Goal: Task Accomplishment & Management: Manage account settings

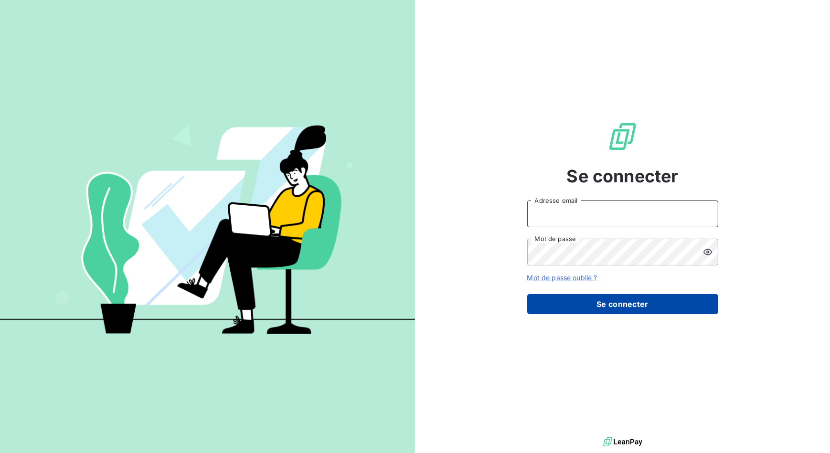
type input "[EMAIL_ADDRESS][DOMAIN_NAME]"
click at [605, 295] on button "Se connecter" at bounding box center [622, 304] width 191 height 20
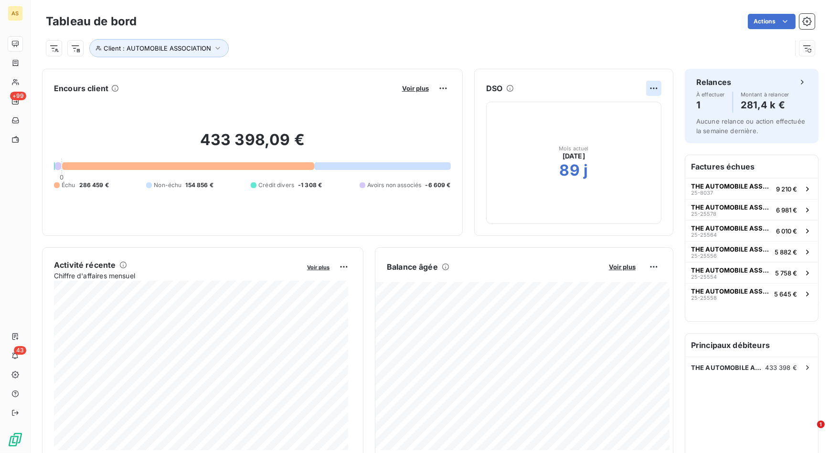
click at [647, 86] on html "AS +99 43 Tableau de bord Actions Client : AUTOMOBILE ASSOCIATION Encours clien…" at bounding box center [415, 226] width 830 height 453
click at [221, 48] on icon "button" at bounding box center [218, 48] width 10 height 10
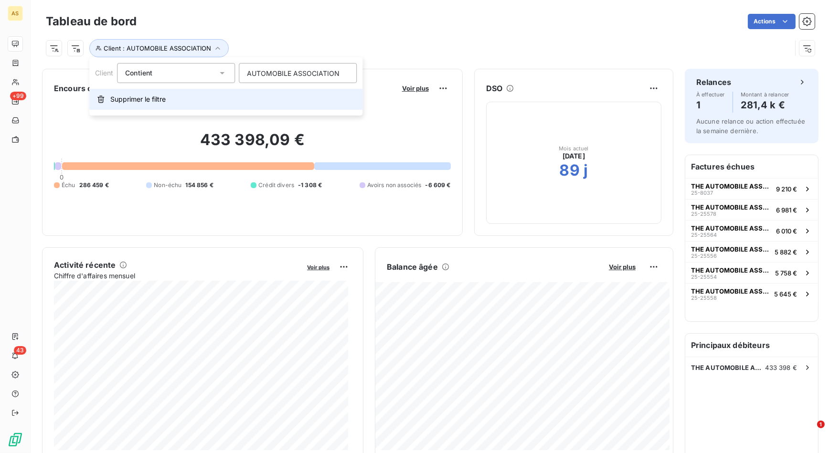
click at [136, 96] on span "Supprimer le filtre" at bounding box center [137, 100] width 55 height 10
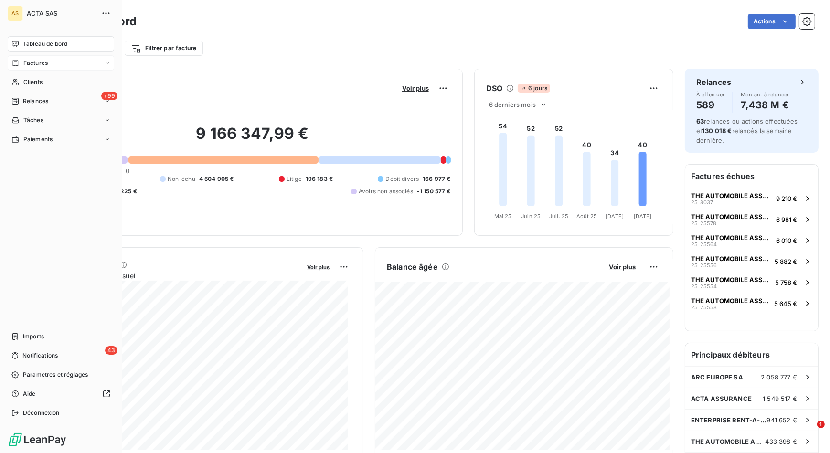
click at [23, 47] on span "Tableau de bord" at bounding box center [45, 44] width 44 height 9
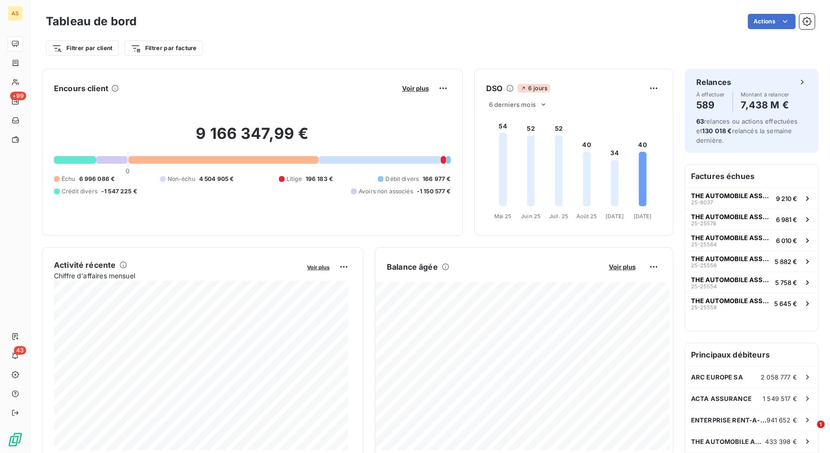
click at [524, 98] on div "DSO 6 jours 6 derniers mois 54 52 52 40 34 40 [DATE] Mai [DATE] Juin [DATE] Jui…" at bounding box center [574, 152] width 198 height 143
click at [524, 99] on div "6 derniers mois" at bounding box center [518, 104] width 64 height 11
drag, startPoint x: 524, startPoint y: 99, endPoint x: 497, endPoint y: 143, distance: 51.4
click at [497, 143] on div at bounding box center [499, 142] width 10 height 10
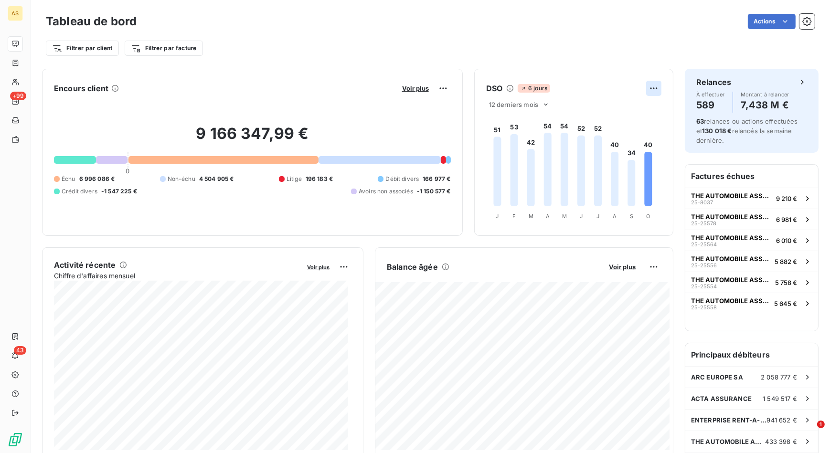
click at [646, 91] on html "AS +99 43 Tableau de bord Actions Filtrer par client Filtrer par facture Encour…" at bounding box center [415, 226] width 830 height 453
click at [612, 48] on html "AS +99 43 Tableau de bord Actions Filtrer par client Filtrer par facture Encour…" at bounding box center [415, 226] width 830 height 453
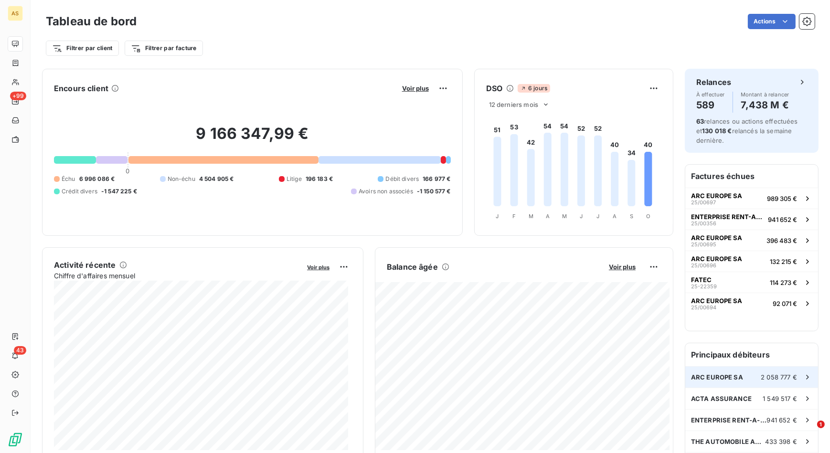
click at [781, 378] on span "2 058 777 €" at bounding box center [779, 378] width 36 height 8
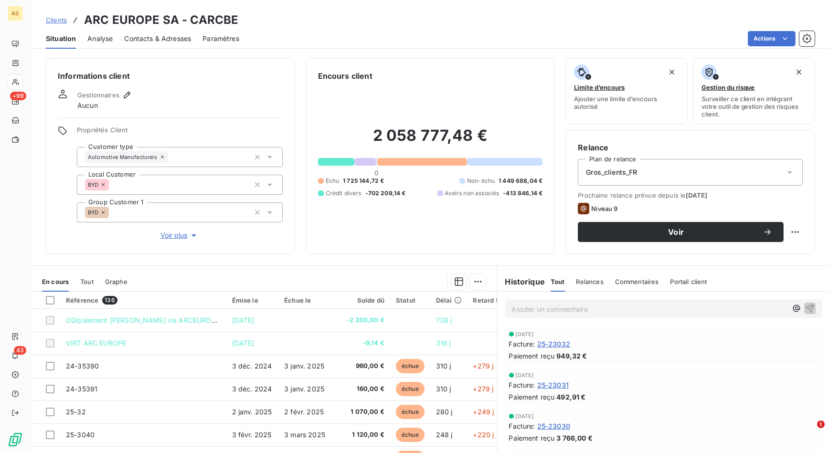
click at [503, 41] on div "Actions" at bounding box center [533, 38] width 564 height 15
click at [61, 19] on span "Clients" at bounding box center [56, 20] width 21 height 8
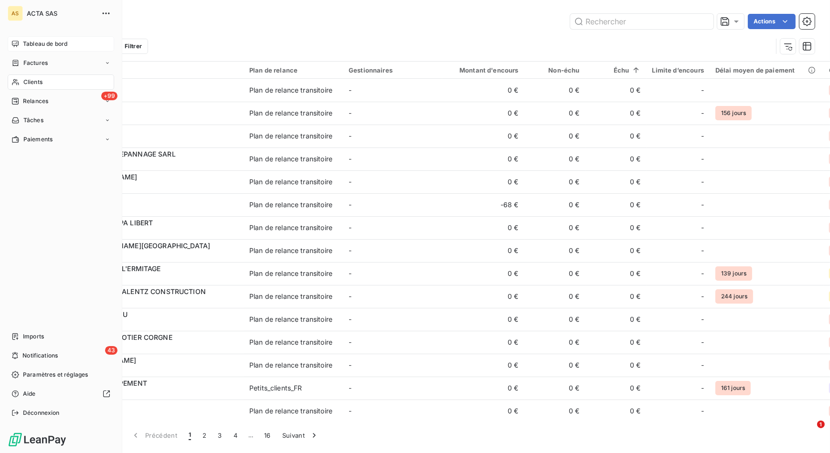
click at [46, 46] on span "Tableau de bord" at bounding box center [45, 44] width 44 height 9
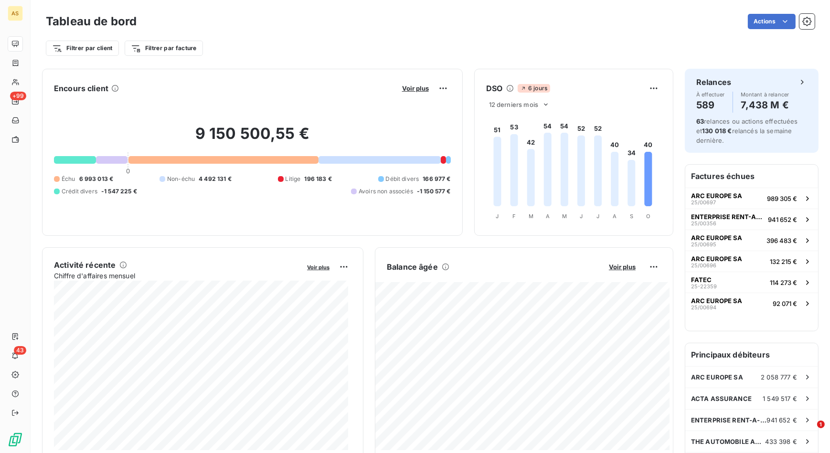
click at [638, 41] on div "Filtrer par client Filtrer par facture" at bounding box center [430, 48] width 769 height 18
click at [646, 85] on html "AS +99 43 Tableau de bord Actions Filtrer par client Filtrer par facture Encour…" at bounding box center [415, 226] width 830 height 453
click at [638, 109] on div "Exporter" at bounding box center [624, 109] width 53 height 15
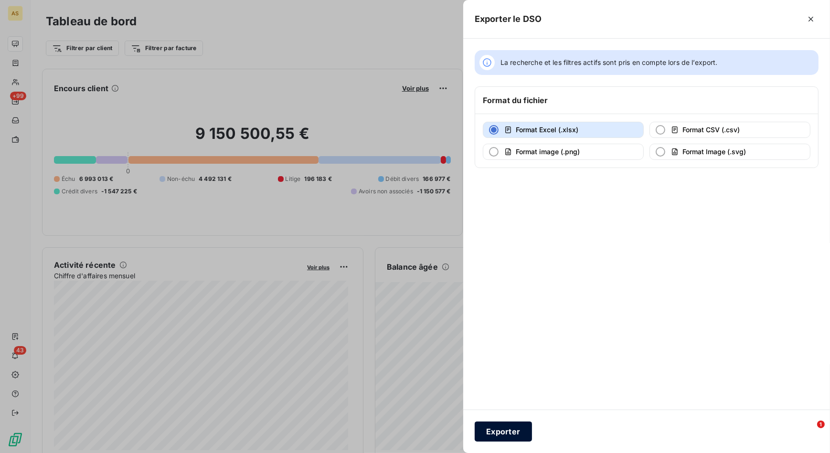
click at [513, 427] on button "Exporter" at bounding box center [503, 432] width 57 height 20
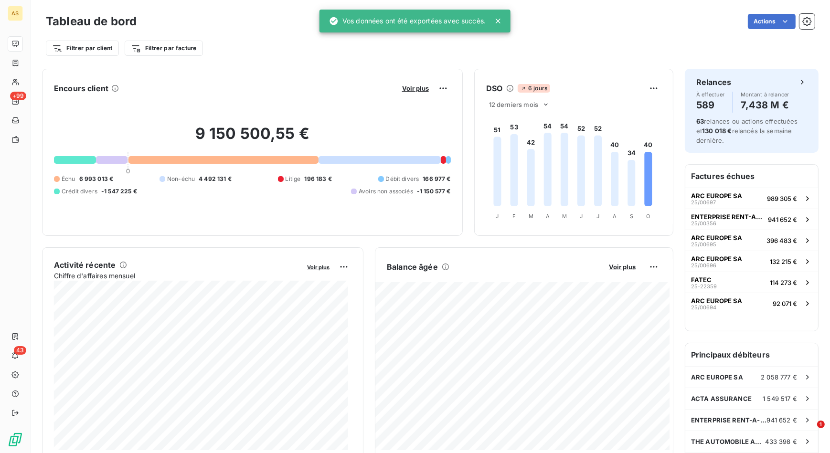
click at [564, 33] on div "Filtrer par client Filtrer par facture" at bounding box center [430, 45] width 769 height 26
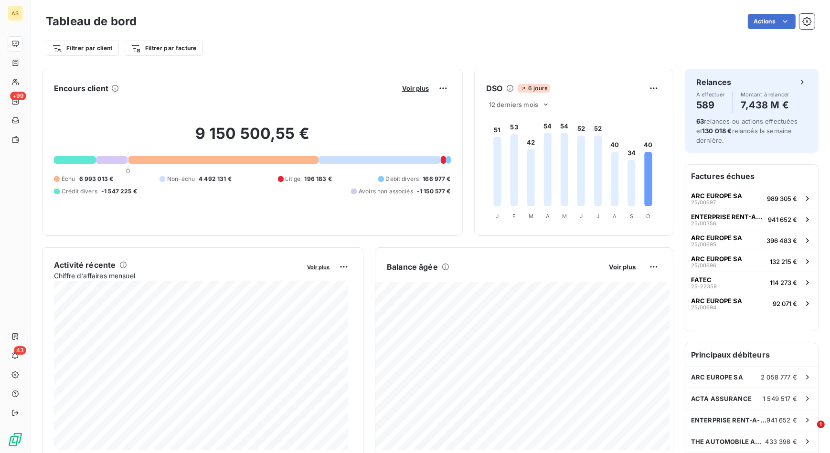
click at [644, 163] on icon at bounding box center [648, 179] width 8 height 54
click at [644, 143] on foreignobject at bounding box center [573, 167] width 196 height 114
drag, startPoint x: 646, startPoint y: 167, endPoint x: 640, endPoint y: 163, distance: 6.9
click at [644, 163] on icon at bounding box center [648, 179] width 8 height 54
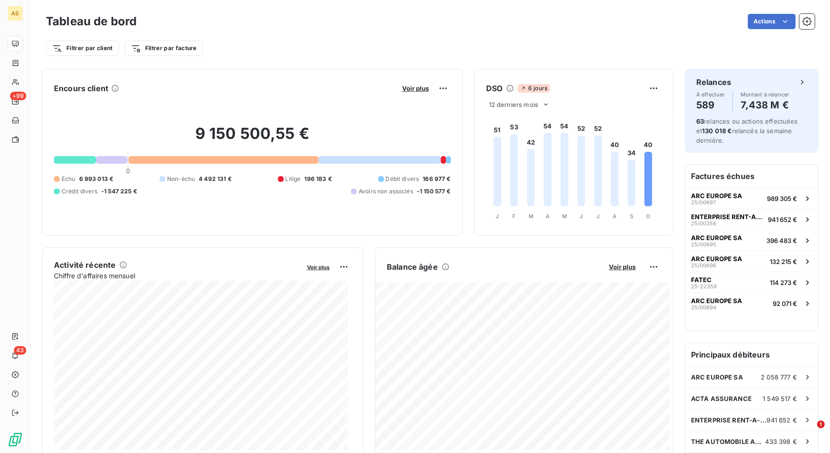
click at [566, 159] on foreignobject at bounding box center [573, 167] width 196 height 114
click at [519, 134] on foreignobject at bounding box center [573, 167] width 196 height 114
click at [651, 265] on html "AS +99 43 Tableau de bord Actions Filtrer par client Filtrer par facture Encour…" at bounding box center [415, 226] width 830 height 453
click at [644, 49] on html "AS +99 43 Tableau de bord Actions Filtrer par client Filtrer par facture Encour…" at bounding box center [415, 226] width 830 height 453
click at [599, 33] on div "Filtrer par client Filtrer par facture" at bounding box center [430, 45] width 769 height 26
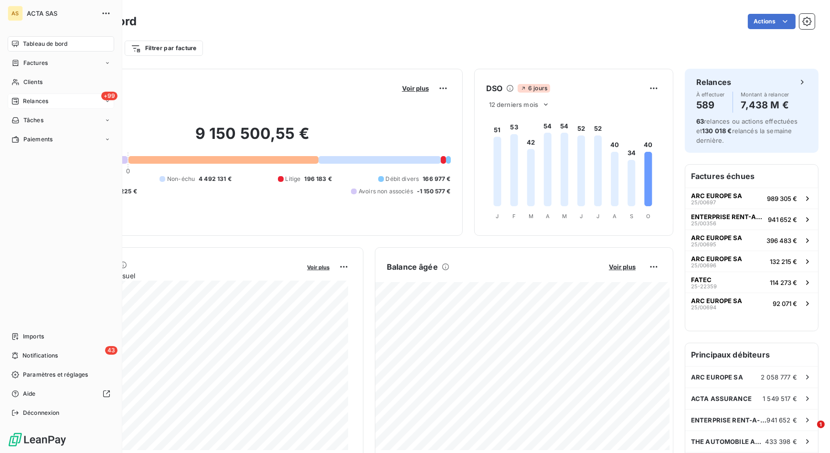
click at [100, 98] on div "+99 Relances" at bounding box center [61, 101] width 107 height 15
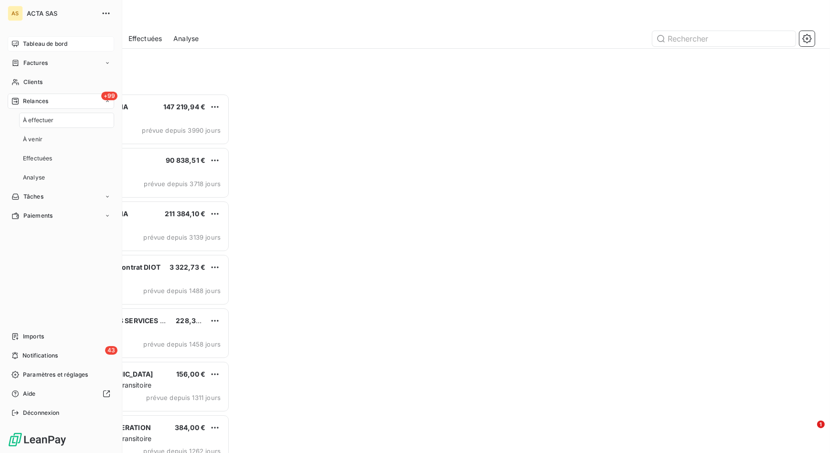
click at [100, 98] on div "+99 Relances" at bounding box center [61, 101] width 107 height 15
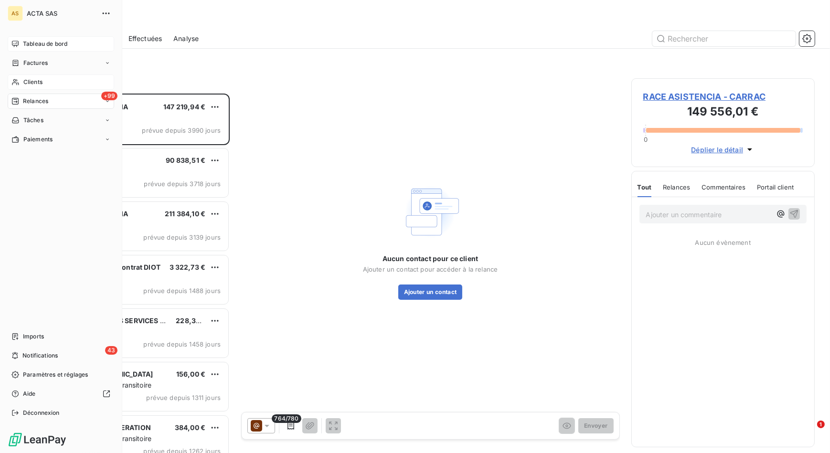
click at [91, 86] on div "Clients" at bounding box center [61, 82] width 107 height 15
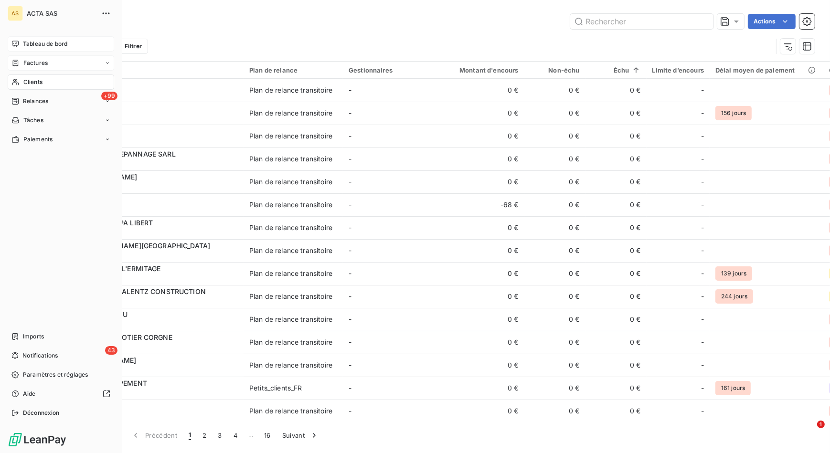
click at [88, 64] on div "Factures" at bounding box center [61, 62] width 107 height 15
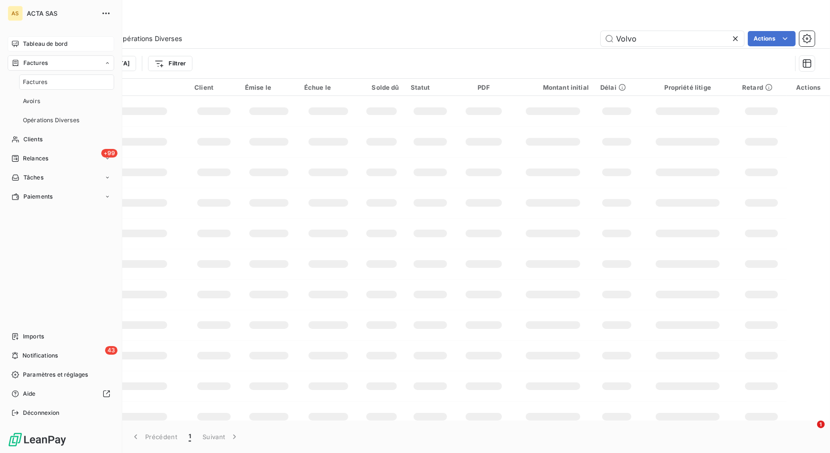
click at [94, 44] on div "Tableau de bord" at bounding box center [61, 43] width 107 height 15
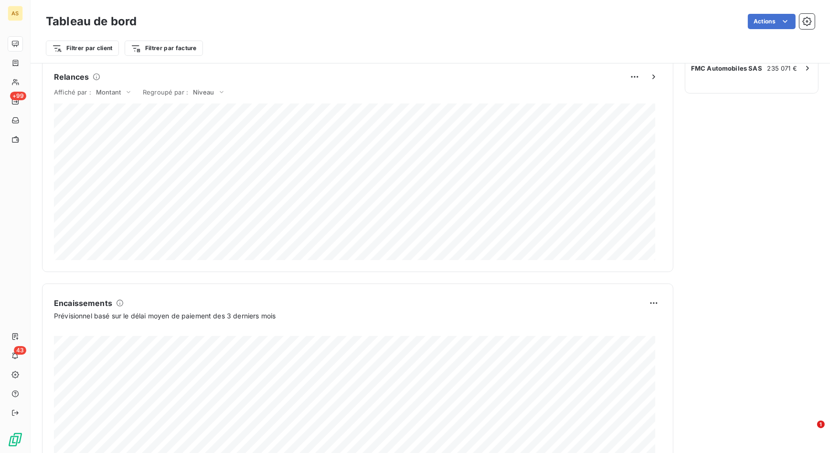
scroll to position [478, 0]
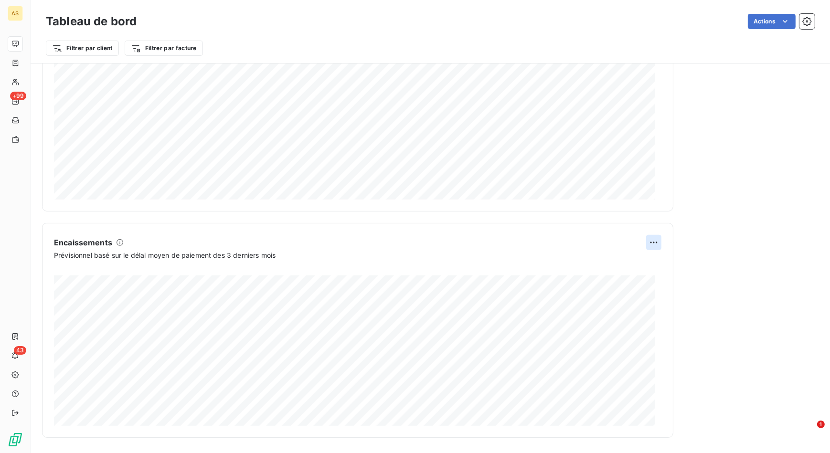
click at [652, 240] on html "AS +99 43 Tableau de bord Actions Filtrer par client Filtrer par facture Encour…" at bounding box center [415, 226] width 830 height 453
click at [720, 240] on html "AS +99 43 Tableau de bord Actions Filtrer par client Filtrer par facture Encour…" at bounding box center [415, 226] width 830 height 453
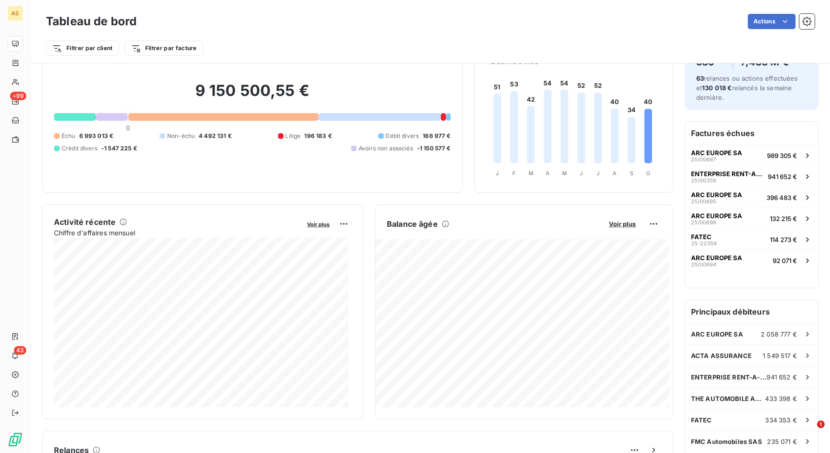
scroll to position [0, 0]
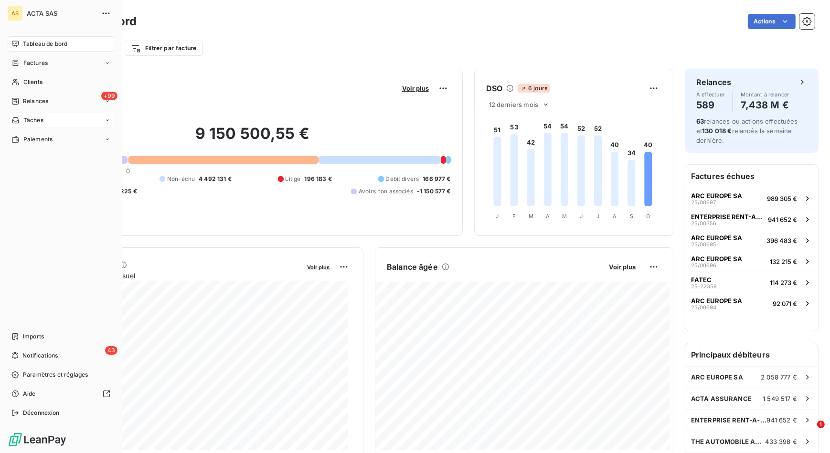
click at [109, 121] on icon at bounding box center [108, 121] width 6 height 6
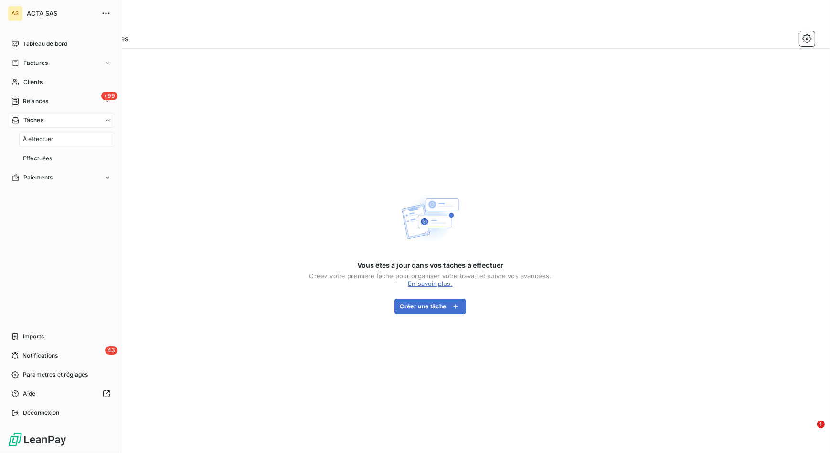
click at [109, 121] on icon at bounding box center [108, 121] width 6 height 6
click at [106, 14] on icon "button" at bounding box center [105, 12] width 7 height 1
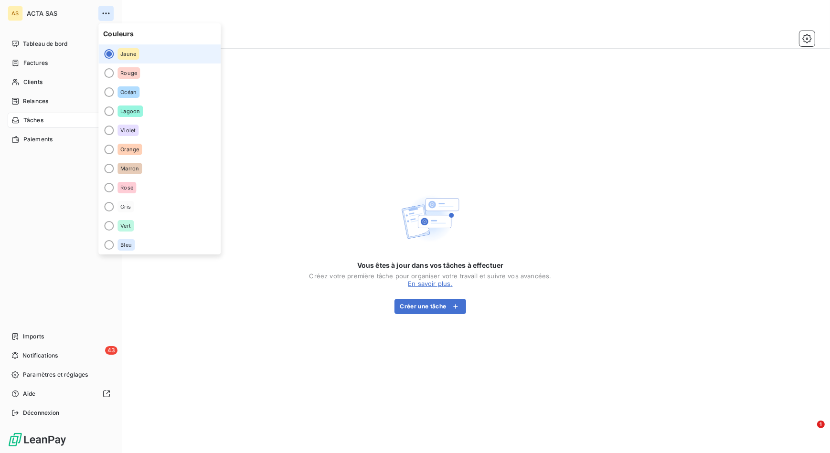
click at [106, 14] on icon "button" at bounding box center [105, 12] width 7 height 1
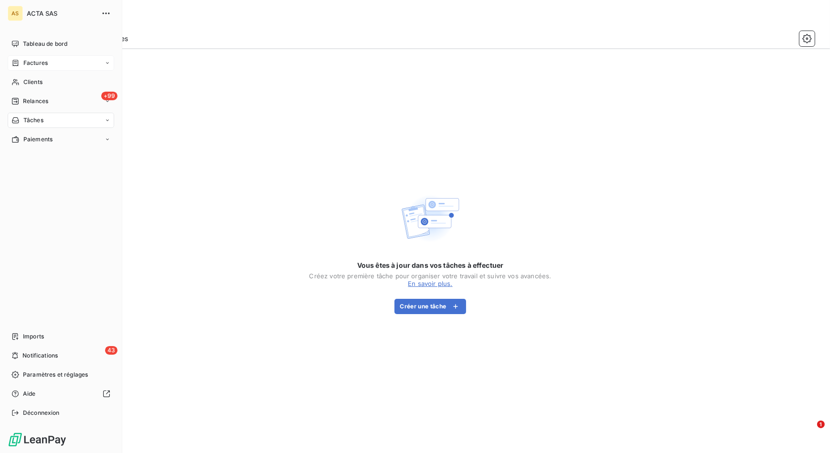
click at [105, 64] on icon at bounding box center [108, 63] width 6 height 6
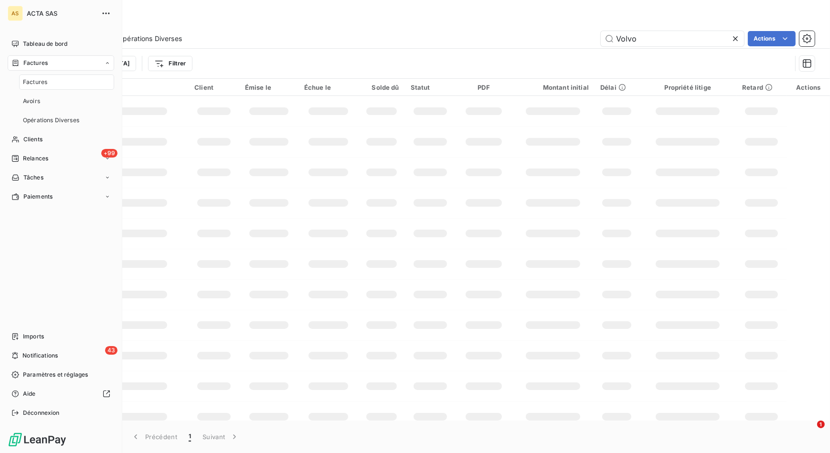
click at [105, 64] on icon at bounding box center [108, 63] width 6 height 6
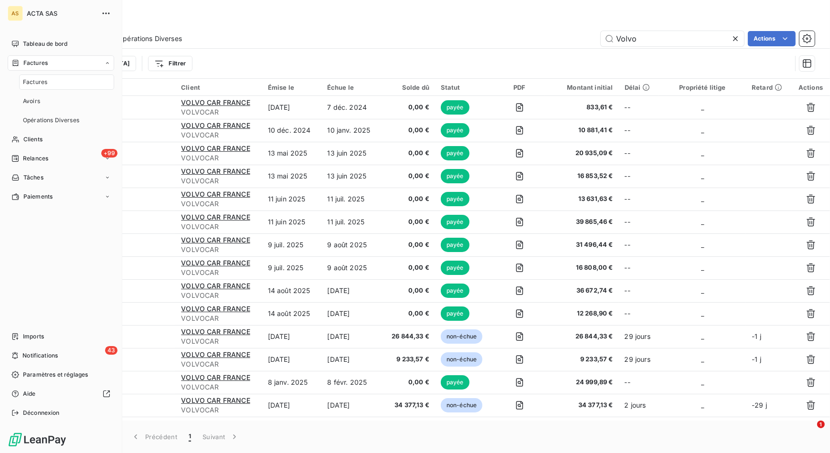
click at [105, 64] on icon at bounding box center [108, 63] width 6 height 6
click at [93, 82] on div "Clients" at bounding box center [61, 82] width 107 height 15
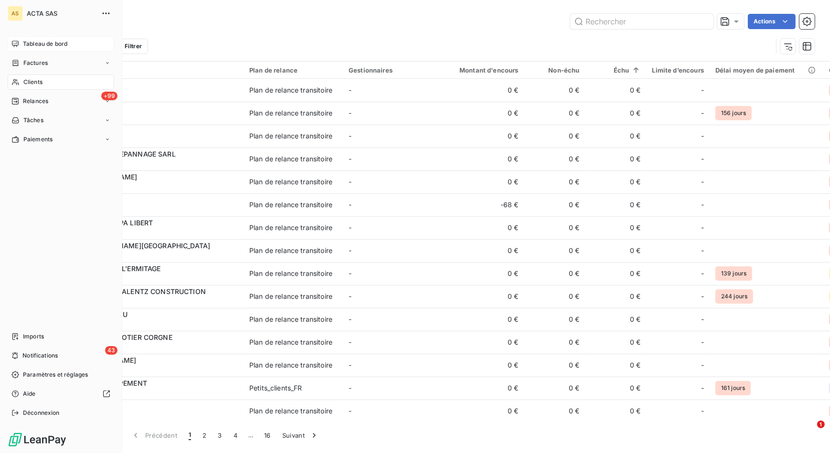
click at [87, 47] on div "Tableau de bord" at bounding box center [61, 43] width 107 height 15
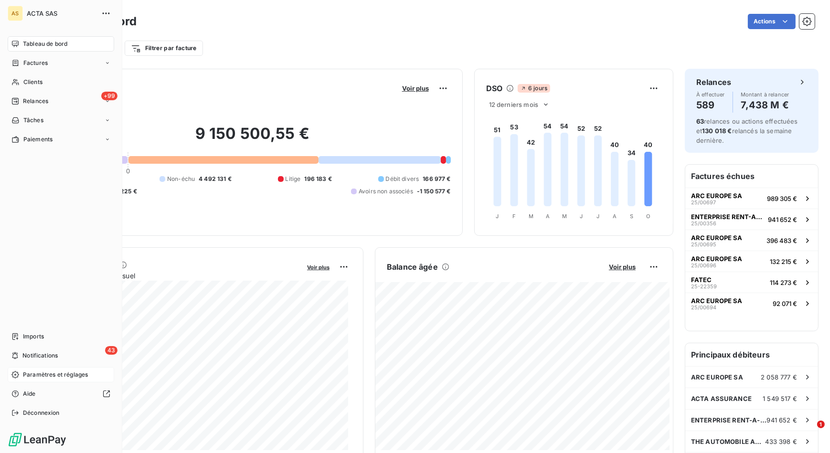
click at [98, 377] on div "Paramètres et réglages" at bounding box center [61, 374] width 107 height 15
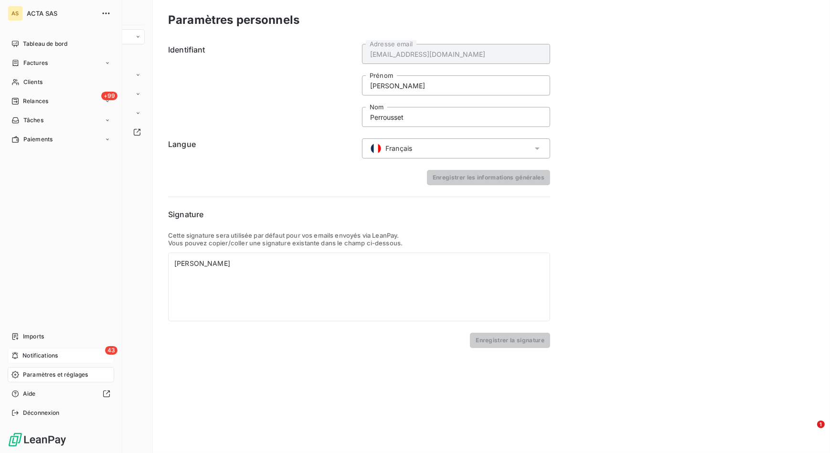
click at [98, 359] on div "43 Notifications" at bounding box center [61, 355] width 107 height 15
click at [88, 337] on div "Imports" at bounding box center [61, 336] width 107 height 15
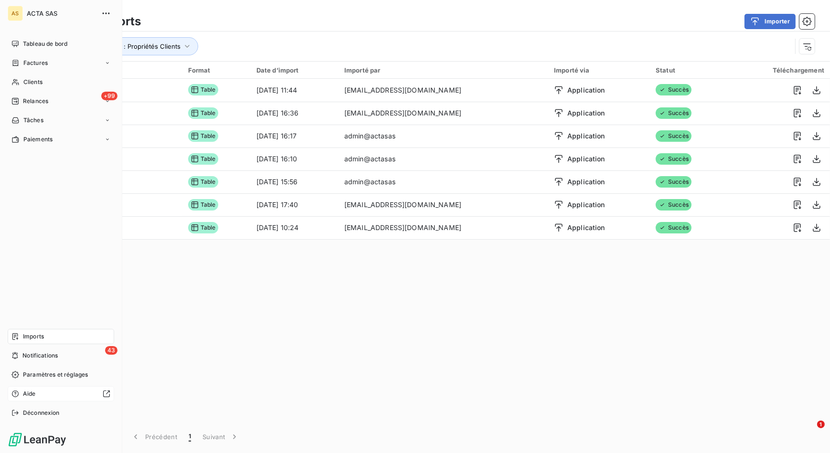
click at [91, 392] on div at bounding box center [75, 394] width 71 height 8
click at [104, 12] on icon "button" at bounding box center [106, 14] width 10 height 10
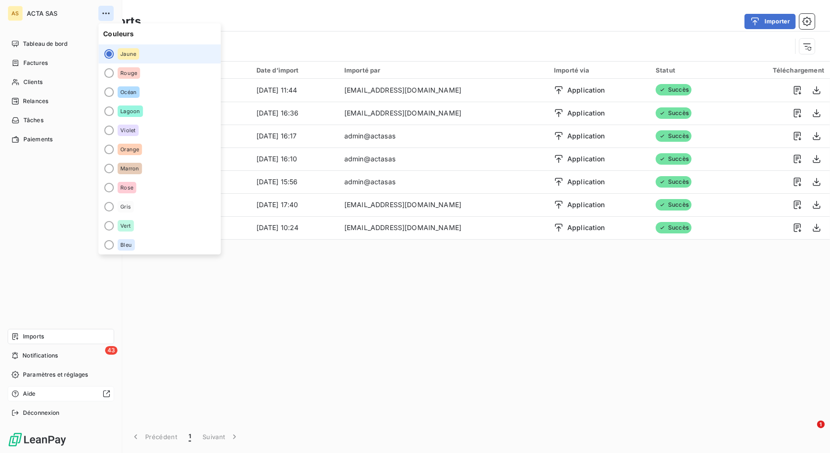
click at [104, 12] on icon "button" at bounding box center [106, 14] width 10 height 10
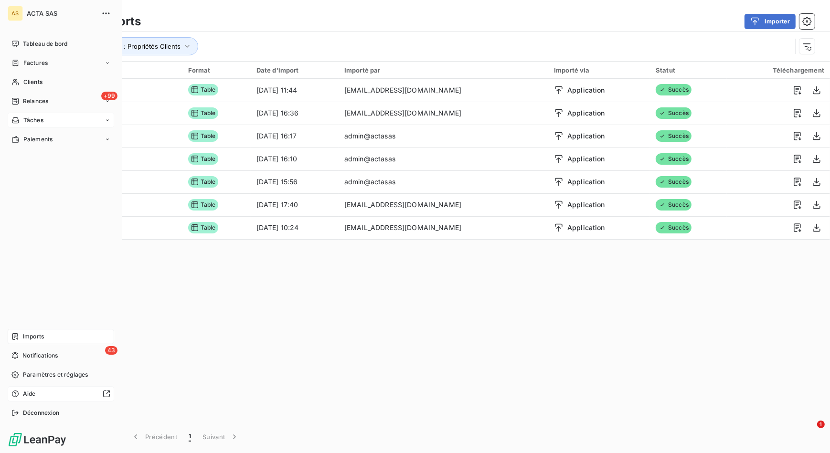
click at [46, 122] on div "Tâches" at bounding box center [61, 120] width 107 height 15
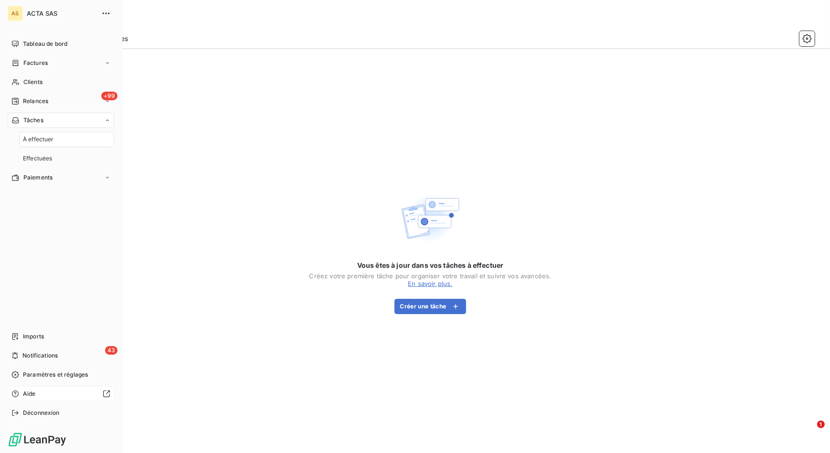
click at [53, 117] on div "Tâches" at bounding box center [61, 120] width 107 height 15
click at [62, 136] on div "Paiements" at bounding box center [61, 139] width 107 height 15
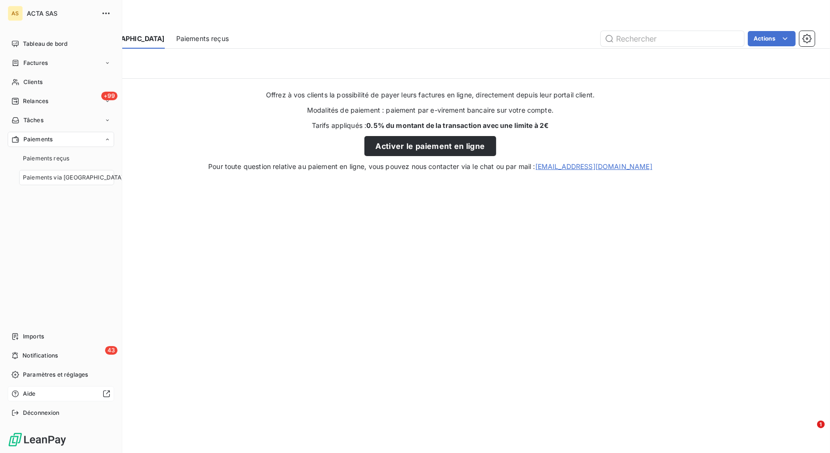
click at [62, 136] on div "Paiements" at bounding box center [61, 139] width 107 height 15
click at [68, 96] on div "+99 Relances" at bounding box center [61, 101] width 107 height 15
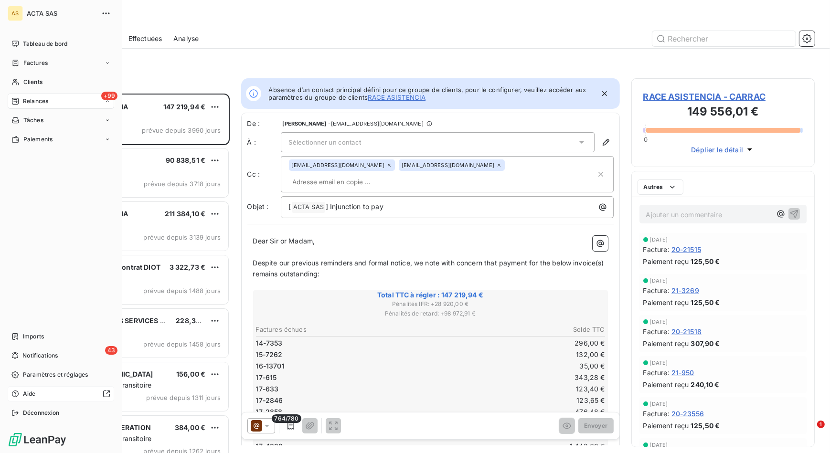
scroll to position [353, 177]
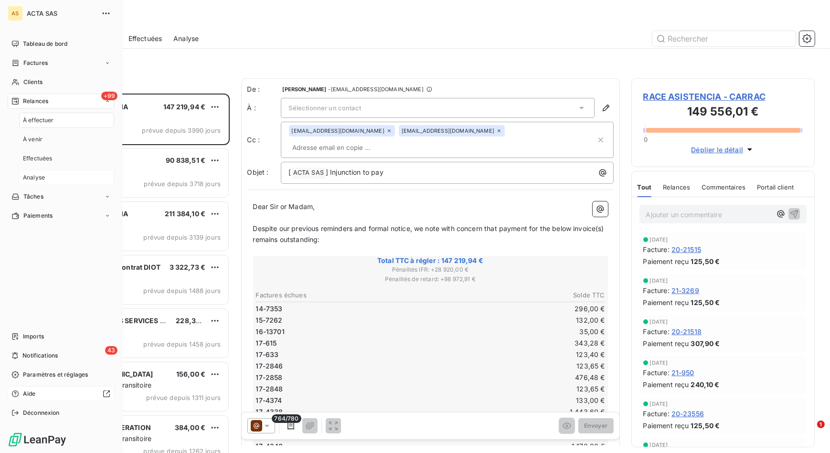
click at [73, 173] on div "Analyse" at bounding box center [66, 177] width 95 height 15
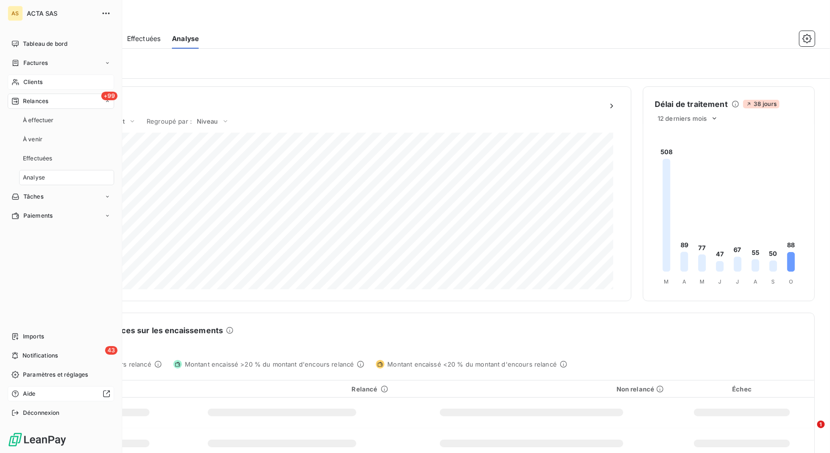
click at [48, 85] on div "Clients" at bounding box center [61, 82] width 107 height 15
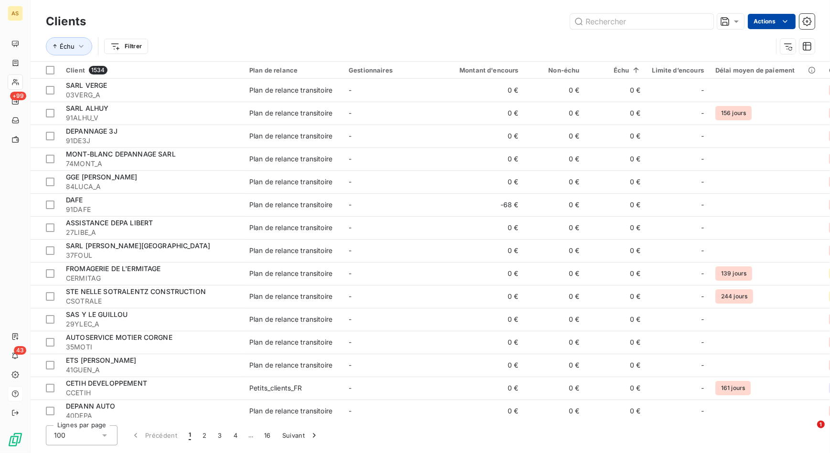
click at [779, 16] on html "AS +99 43 Clients Actions Échu Filtrer Client 1534 Plan de relance Gestionnaire…" at bounding box center [415, 226] width 830 height 453
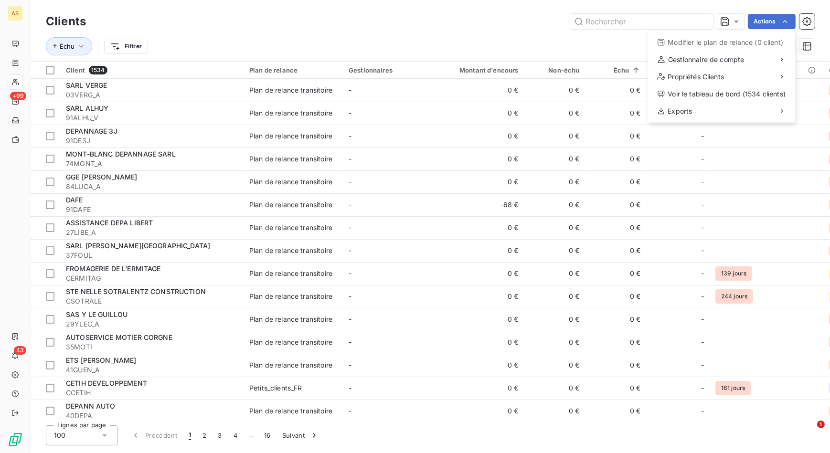
drag, startPoint x: 258, startPoint y: 24, endPoint x: 234, endPoint y: 29, distance: 25.4
click at [258, 24] on html "AS +99 43 Clients Actions Modifier le plan de relance (0 client) Gestionnaire d…" at bounding box center [415, 226] width 830 height 453
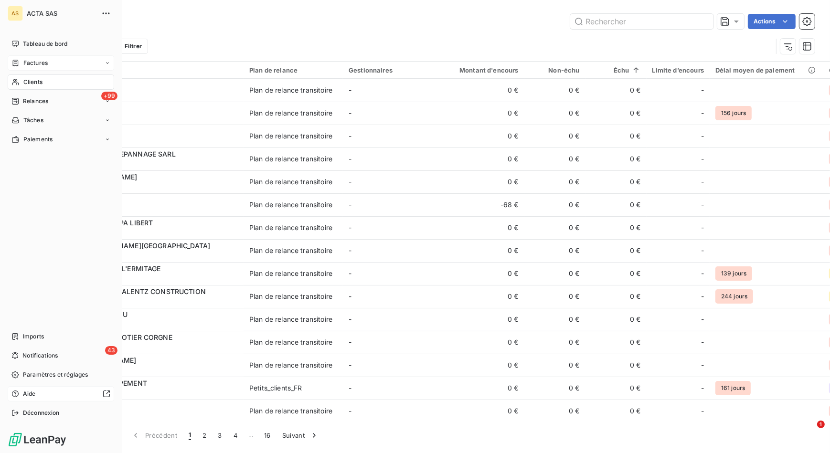
click at [48, 68] on div "Factures" at bounding box center [61, 62] width 107 height 15
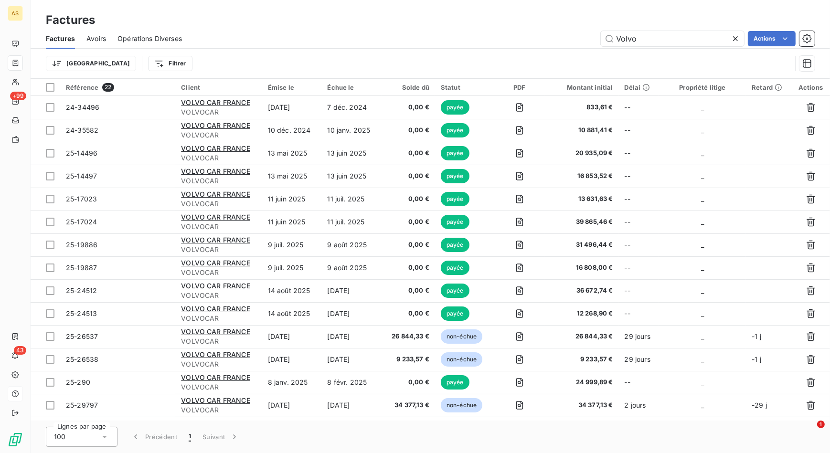
click at [306, 27] on div "Factures" at bounding box center [431, 19] width 800 height 17
click at [737, 38] on icon at bounding box center [736, 39] width 10 height 10
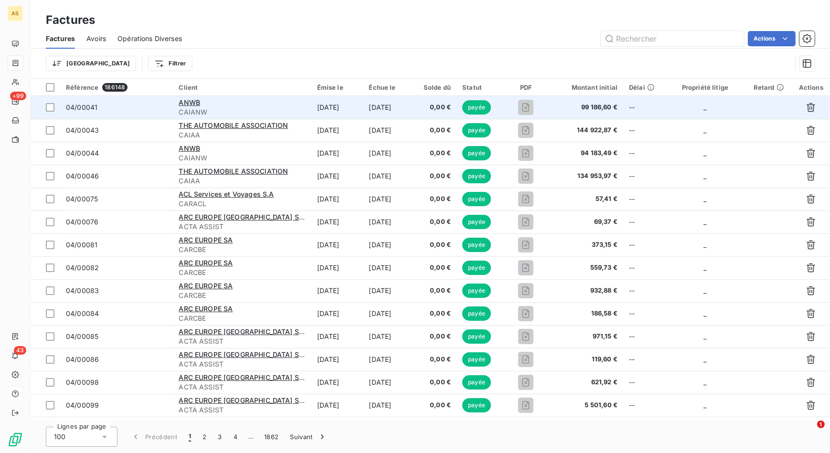
click at [633, 107] on td "--" at bounding box center [642, 107] width 39 height 23
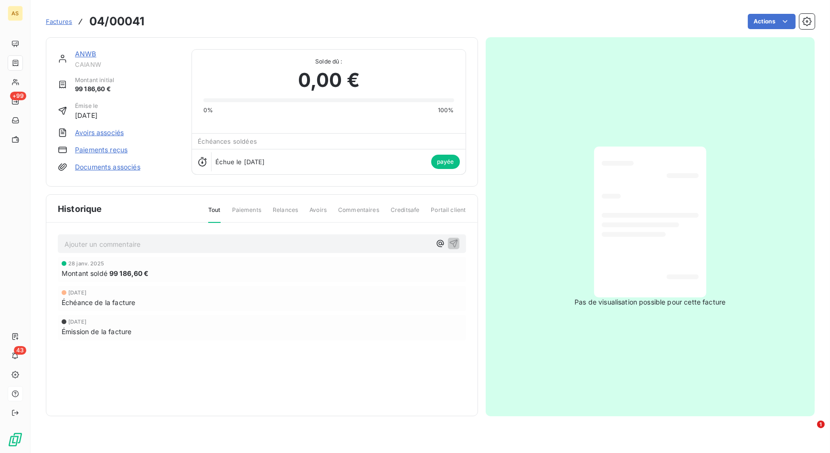
click at [247, 209] on span "Paiements" at bounding box center [246, 214] width 29 height 16
click at [55, 20] on span "Factures" at bounding box center [59, 22] width 26 height 8
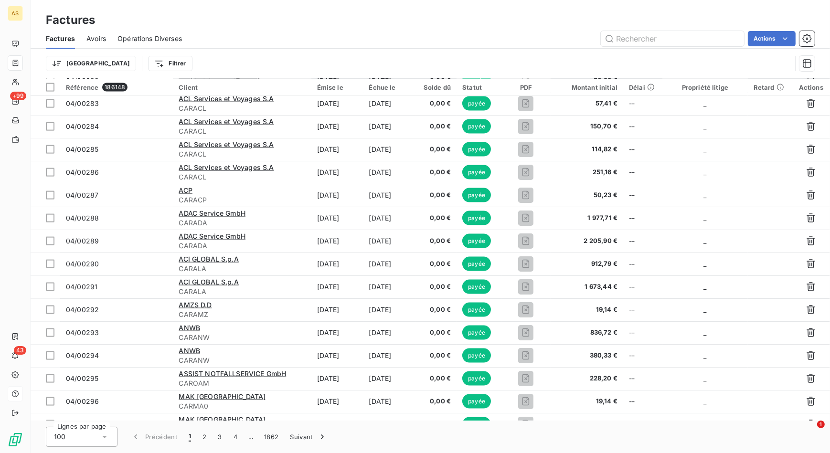
scroll to position [1968, 0]
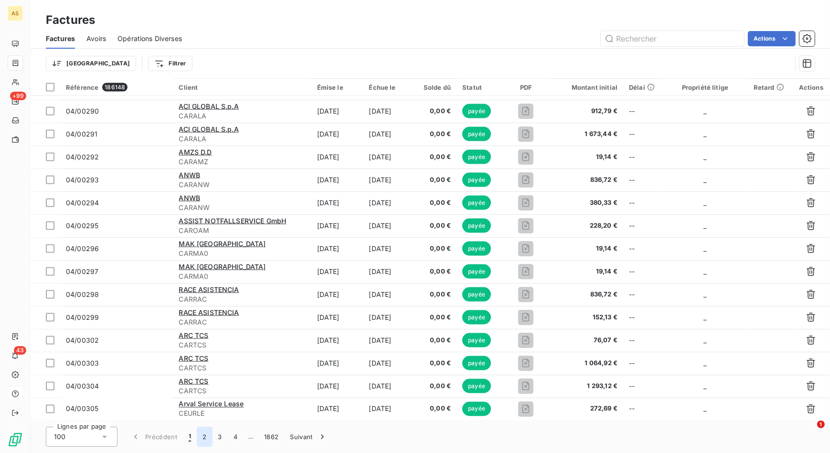
click at [202, 440] on button "2" at bounding box center [204, 437] width 15 height 20
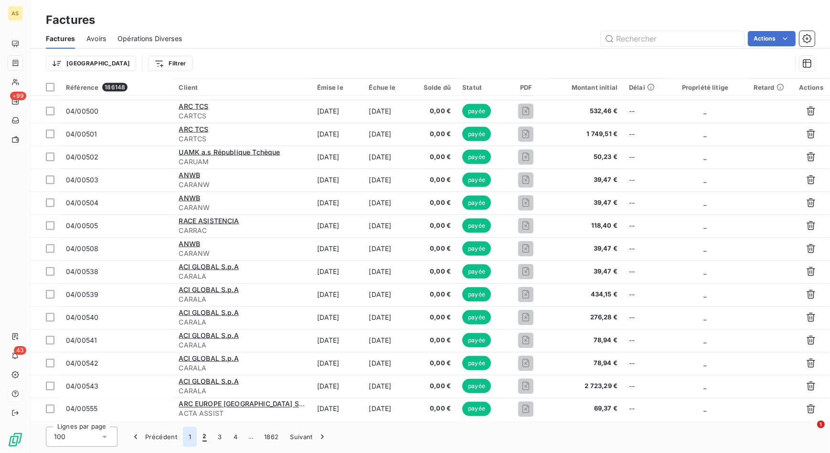
click at [191, 437] on button "1" at bounding box center [190, 437] width 14 height 20
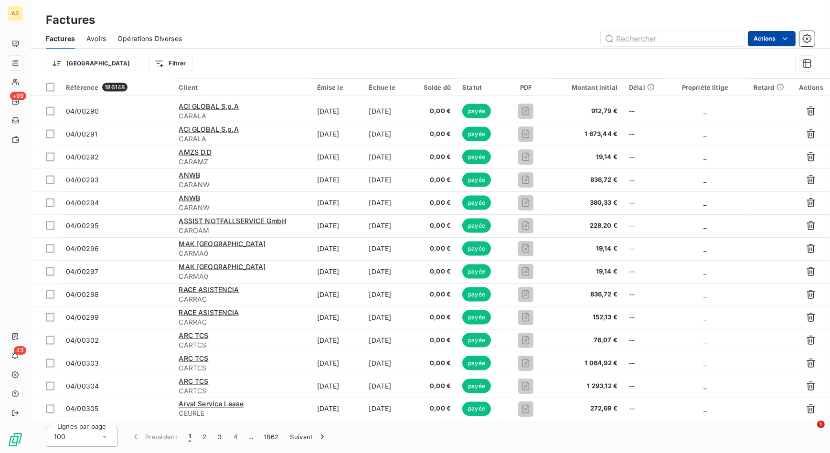
click at [756, 39] on html "AS +99 43 Factures Factures Avoirs Opérations Diverses Actions Trier Filtrer Ré…" at bounding box center [415, 226] width 830 height 453
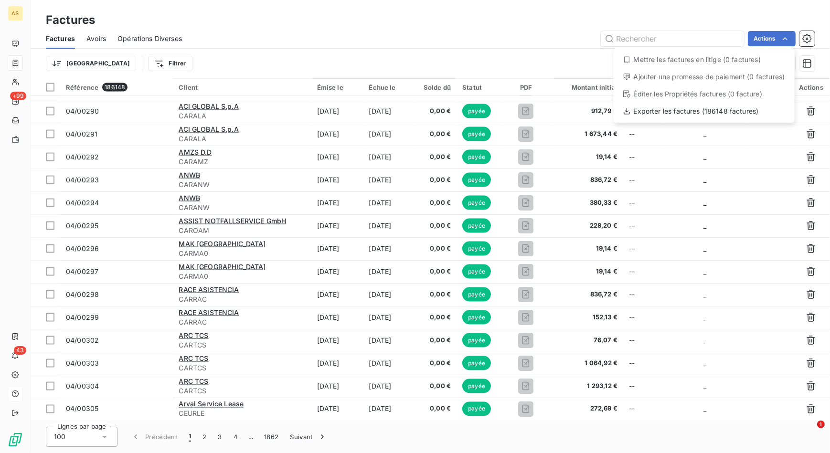
click at [385, 38] on html "AS +99 43 Factures Factures Avoirs Opérations Diverses Actions Mettre les factu…" at bounding box center [415, 226] width 830 height 453
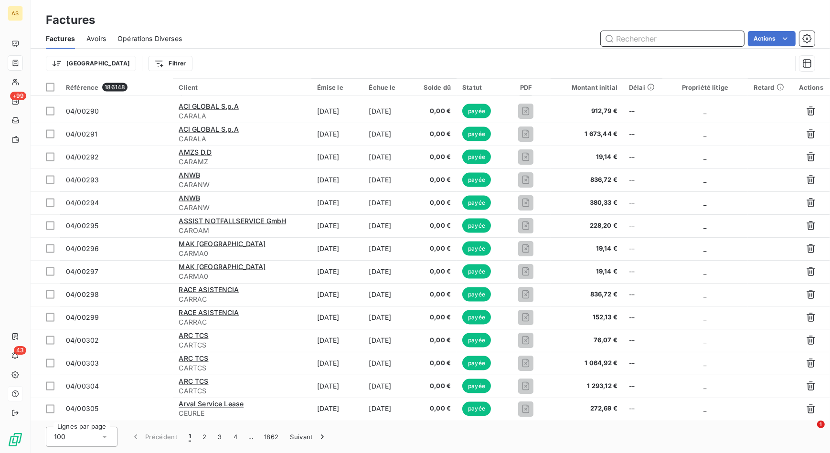
click at [661, 42] on input "text" at bounding box center [672, 38] width 143 height 15
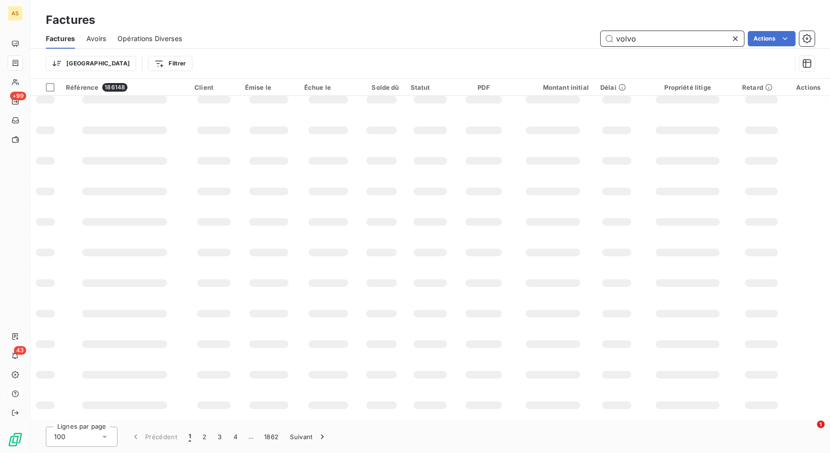
type input "volvo"
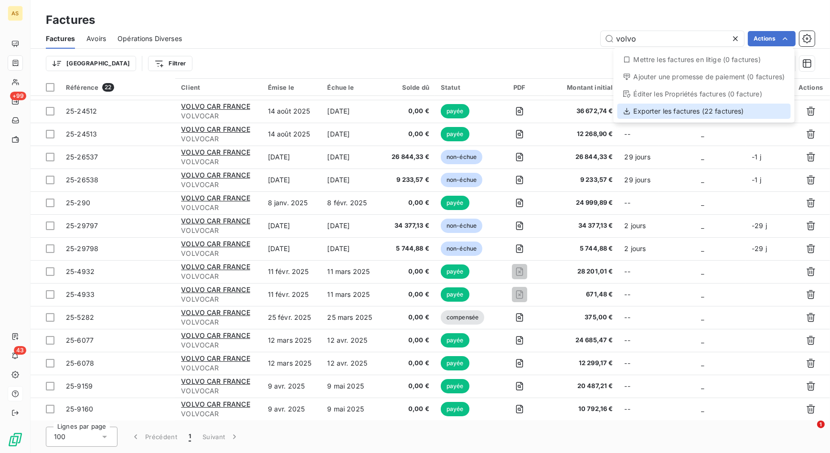
click at [750, 110] on div "Exporter les factures (22 factures)" at bounding box center [704, 111] width 173 height 15
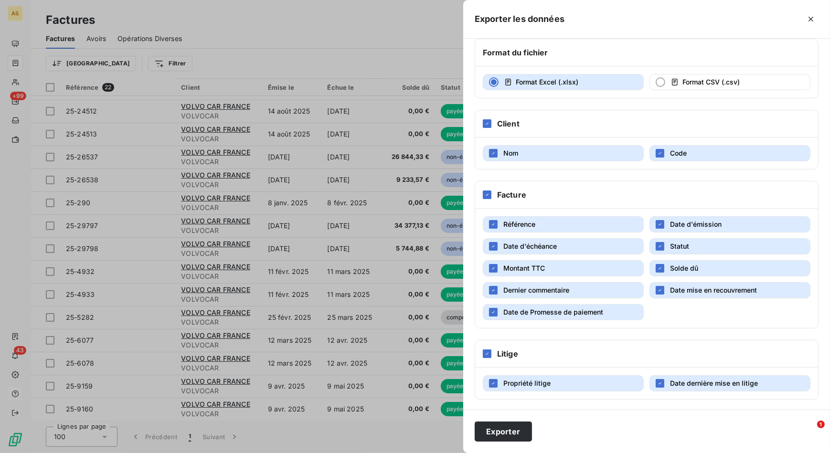
scroll to position [0, 0]
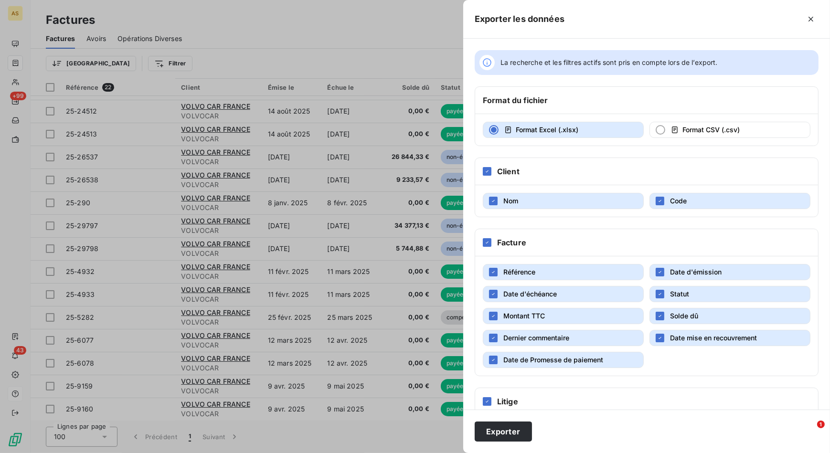
click at [399, 42] on div at bounding box center [415, 226] width 830 height 453
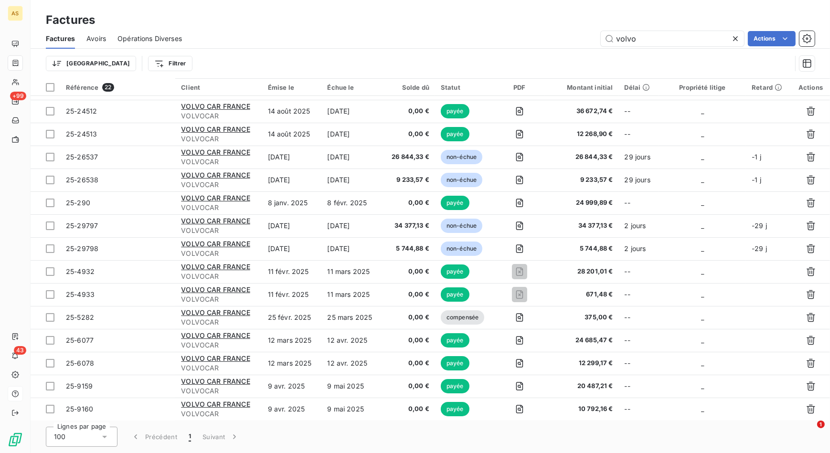
click at [738, 39] on icon at bounding box center [736, 39] width 10 height 10
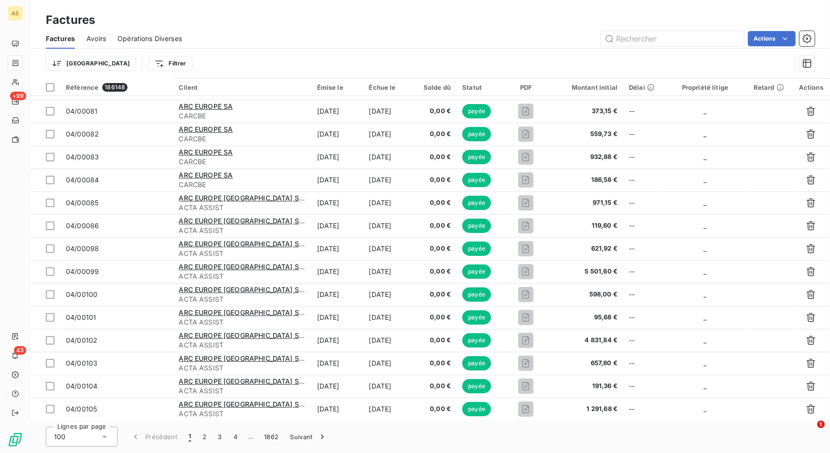
scroll to position [1968, 0]
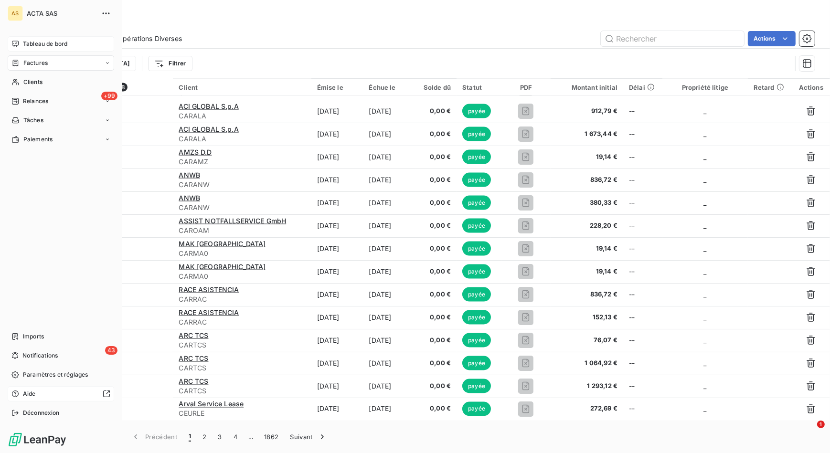
click at [64, 48] on span "Tableau de bord" at bounding box center [45, 44] width 44 height 9
